Goal: Transaction & Acquisition: Purchase product/service

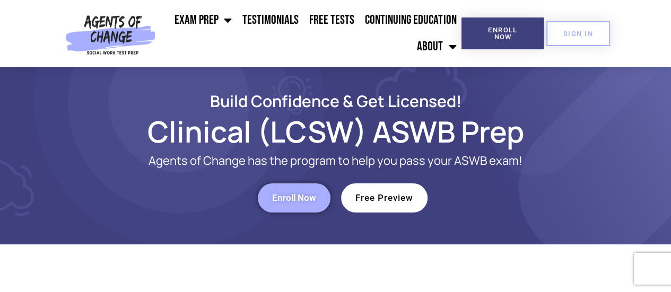
click at [311, 201] on span "Enroll Now" at bounding box center [294, 198] width 44 height 9
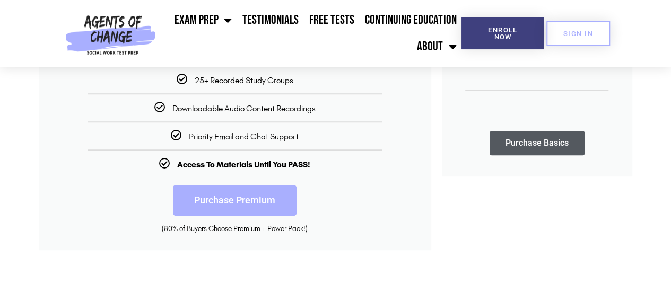
scroll to position [367, 0]
click at [290, 205] on link "Purchase Premium" at bounding box center [235, 200] width 124 height 31
